Goal: Task Accomplishment & Management: Complete application form

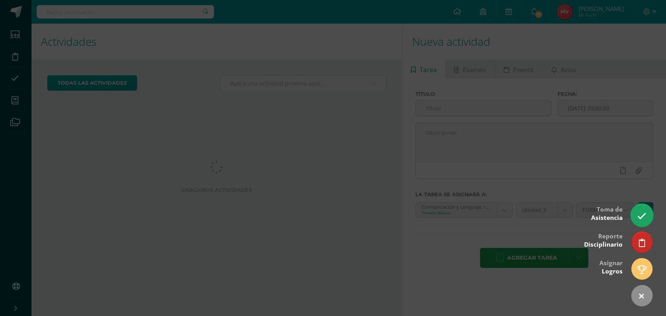
click at [640, 217] on icon at bounding box center [641, 215] width 9 height 9
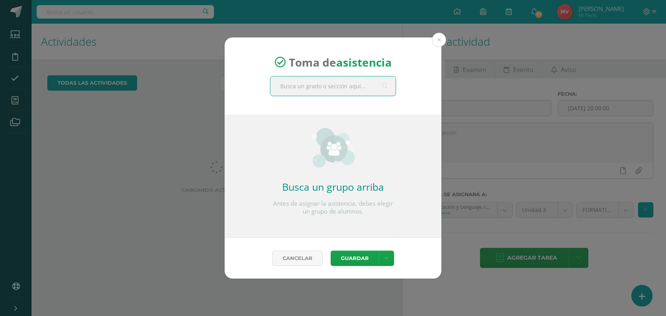
click at [322, 91] on input "text" at bounding box center [332, 85] width 125 height 19
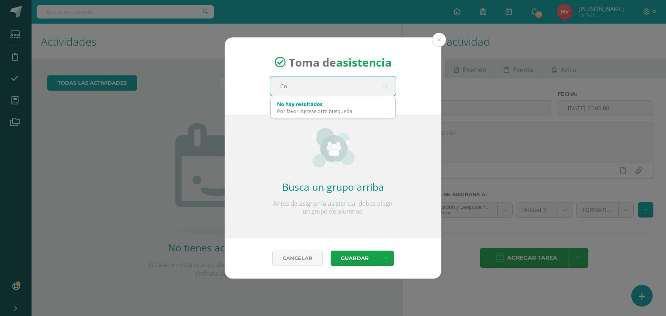
type input "C"
type input "Titularidad primero"
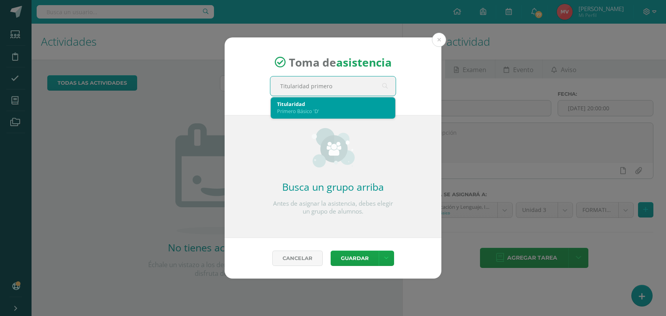
click at [312, 109] on div "Primero Básico 'D'" at bounding box center [333, 111] width 112 height 7
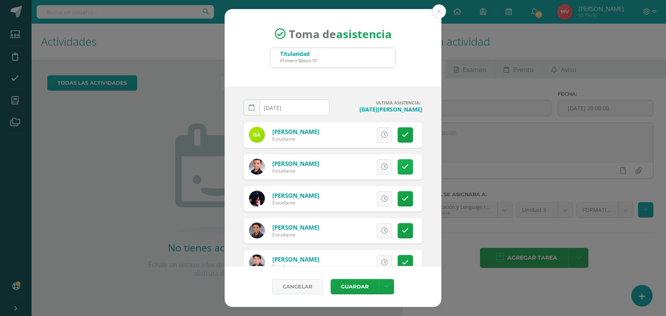
click at [402, 167] on icon at bounding box center [405, 166] width 7 height 7
click at [366, 168] on span "Excusa" at bounding box center [371, 166] width 22 height 15
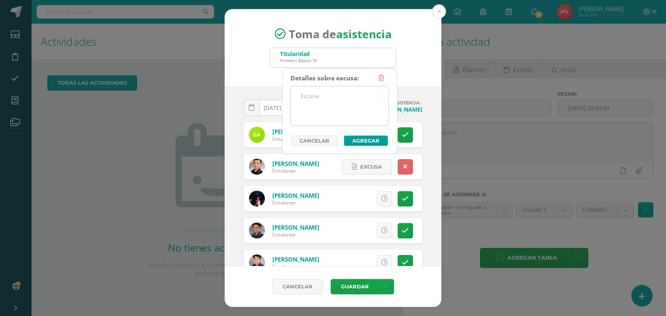
click at [306, 98] on textarea at bounding box center [340, 105] width 98 height 39
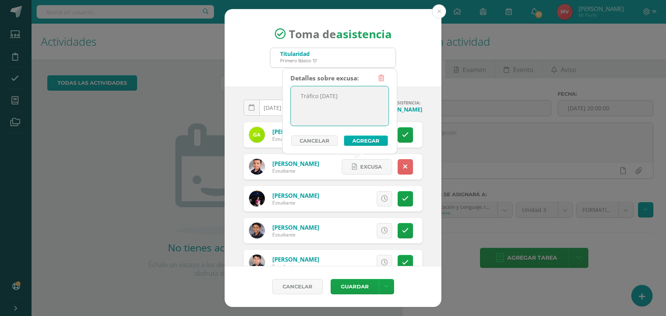
type textarea "Tráfico [DATE]"
click at [373, 143] on button "Agregar" at bounding box center [366, 140] width 44 height 10
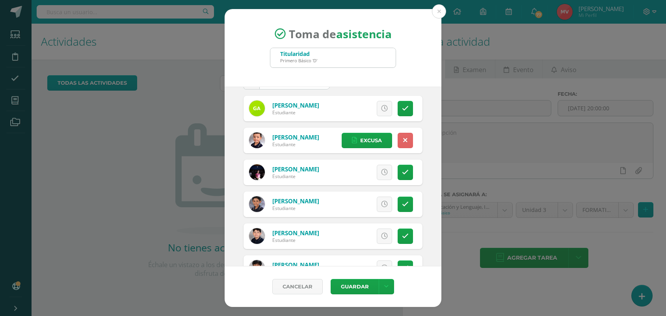
scroll to position [49, 0]
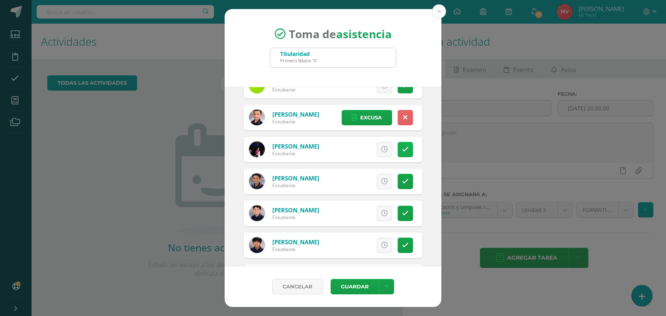
click at [397, 144] on link at bounding box center [404, 149] width 15 height 15
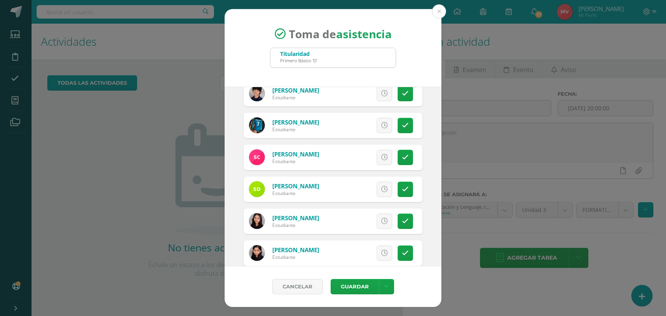
scroll to position [246, 0]
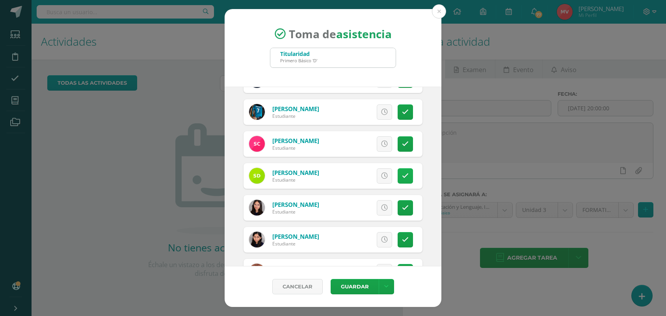
click at [397, 174] on link at bounding box center [404, 175] width 15 height 15
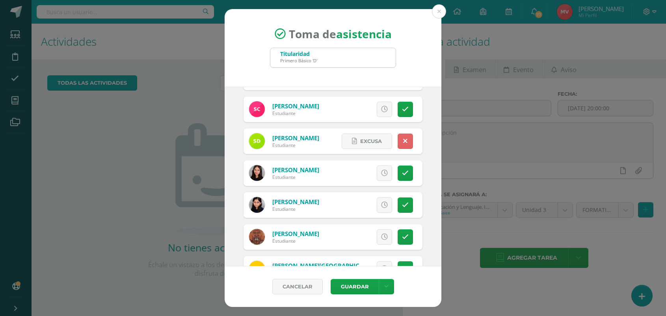
scroll to position [295, 0]
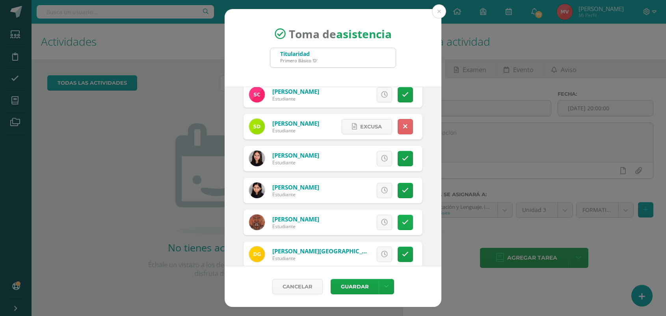
click at [402, 221] on icon at bounding box center [405, 222] width 7 height 7
click at [374, 220] on span "Excusa" at bounding box center [371, 222] width 22 height 15
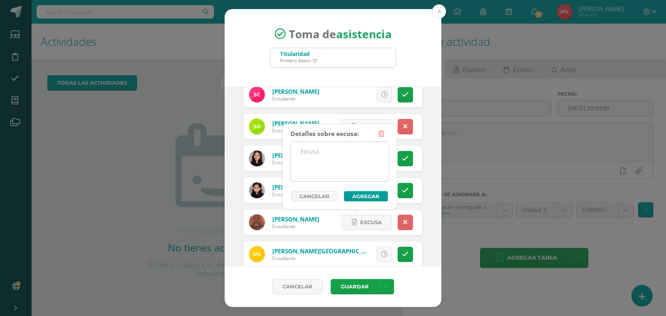
click at [301, 153] on textarea at bounding box center [340, 161] width 98 height 39
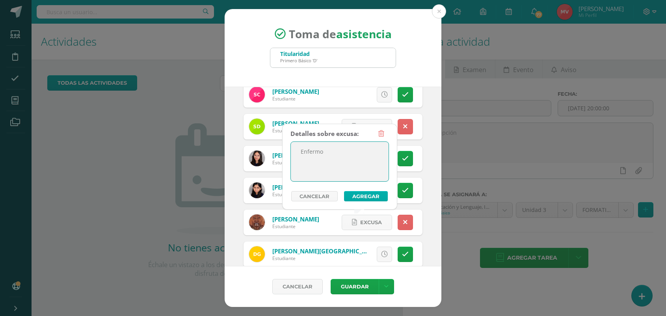
type textarea "Enfermo"
click at [371, 193] on button "Agregar" at bounding box center [366, 196] width 44 height 10
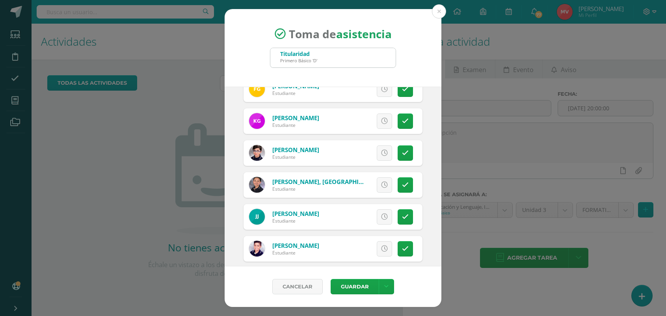
scroll to position [541, 0]
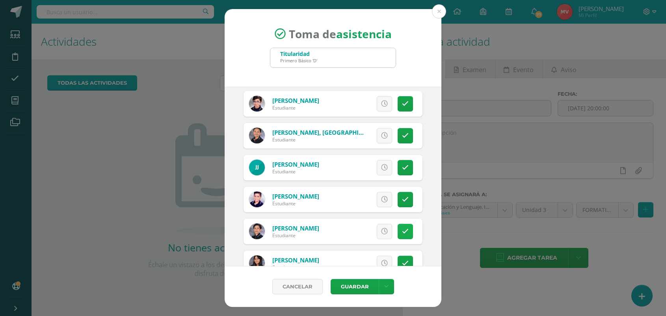
click at [401, 229] on link at bounding box center [404, 231] width 15 height 15
click at [360, 233] on span "Excusa" at bounding box center [371, 231] width 22 height 15
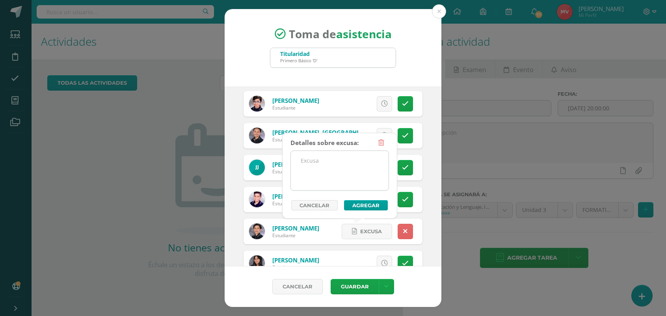
click at [320, 168] on textarea at bounding box center [340, 170] width 98 height 39
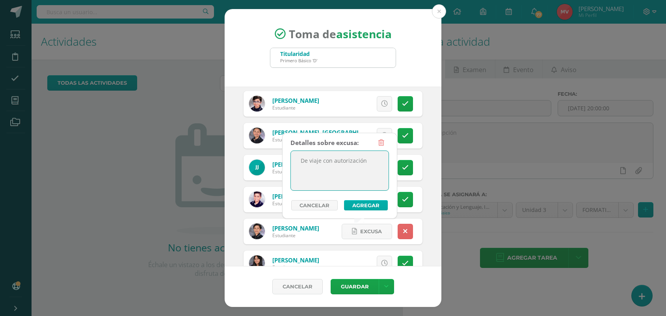
type textarea "De viaje con autorización"
click at [359, 205] on button "Agregar" at bounding box center [366, 205] width 44 height 10
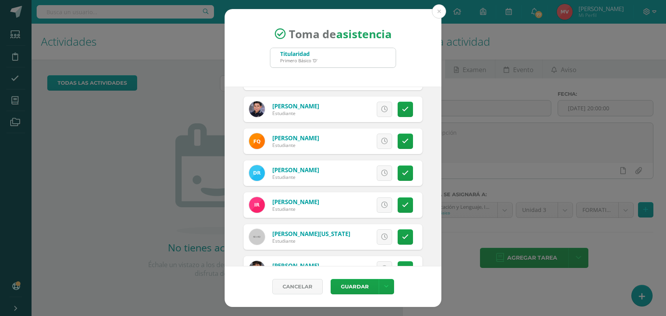
scroll to position [985, 0]
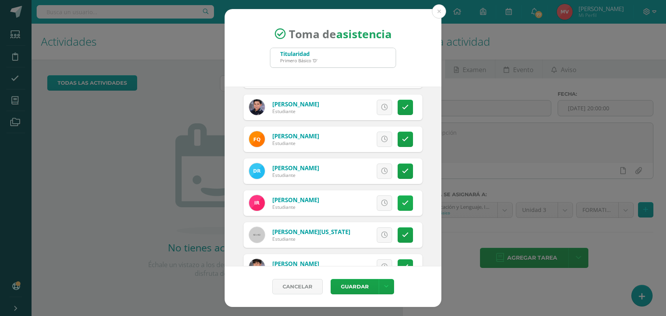
click at [397, 199] on link at bounding box center [404, 202] width 15 height 15
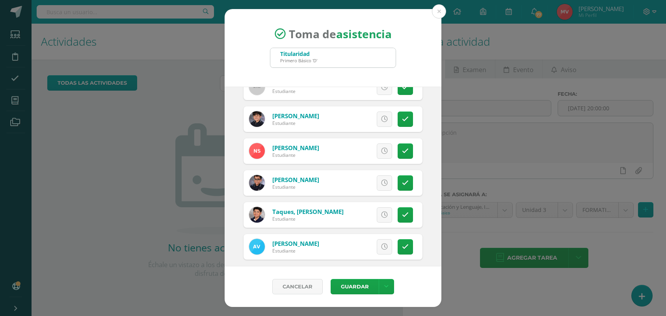
scroll to position [1139, 0]
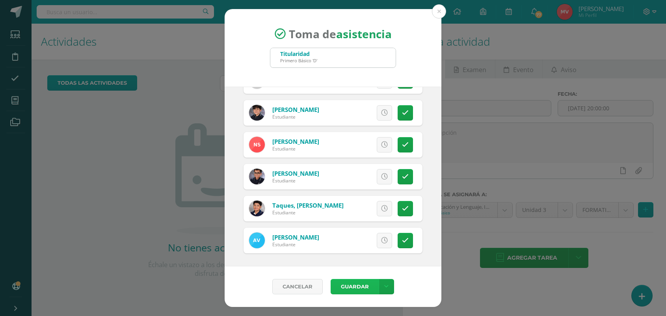
click at [356, 282] on button "Guardar" at bounding box center [354, 286] width 48 height 15
